Goal: Information Seeking & Learning: Learn about a topic

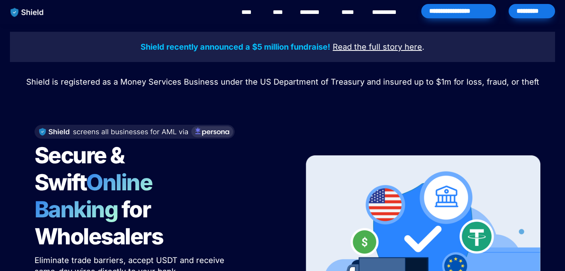
click at [255, 13] on link "****" at bounding box center [250, 13] width 18 height 10
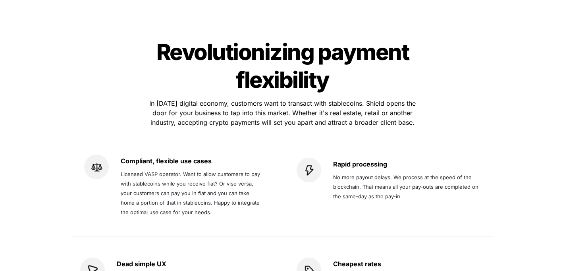
scroll to position [1659, 0]
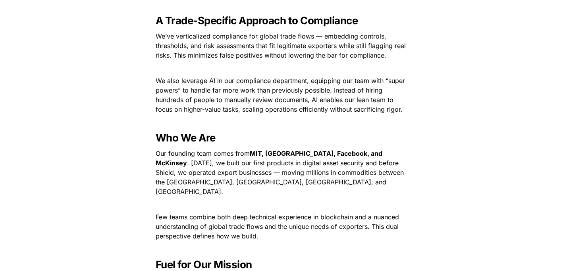
scroll to position [864, 0]
